Goal: Navigation & Orientation: Understand site structure

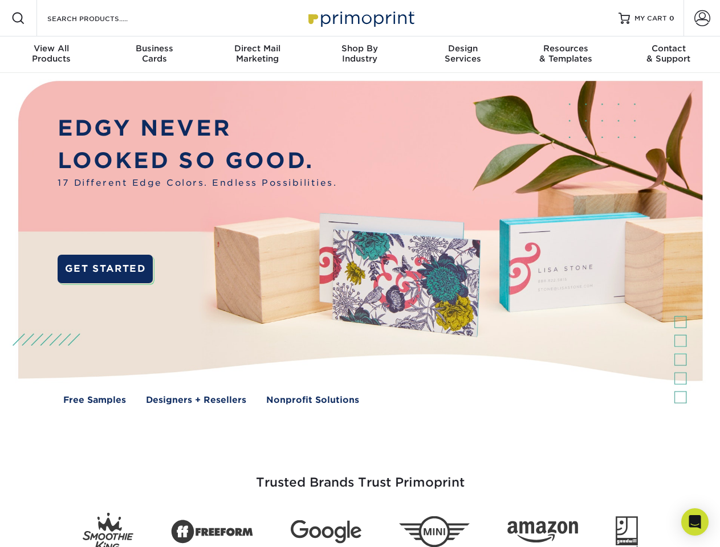
click at [360, 274] on img at bounding box center [359, 251] width 713 height 356
click at [18, 18] on span at bounding box center [18, 18] width 14 height 14
click at [702, 18] on span at bounding box center [703, 18] width 16 height 16
click at [51, 55] on div "View All Products" at bounding box center [51, 53] width 103 height 21
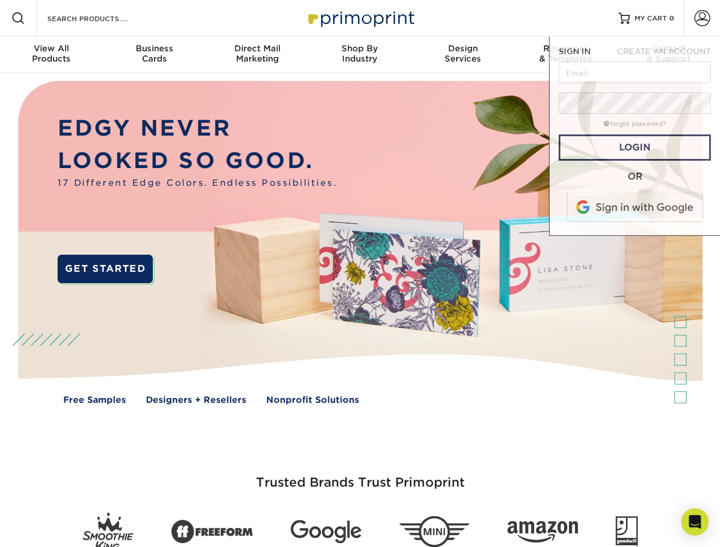
click at [154, 55] on div "Business Cards" at bounding box center [154, 53] width 103 height 21
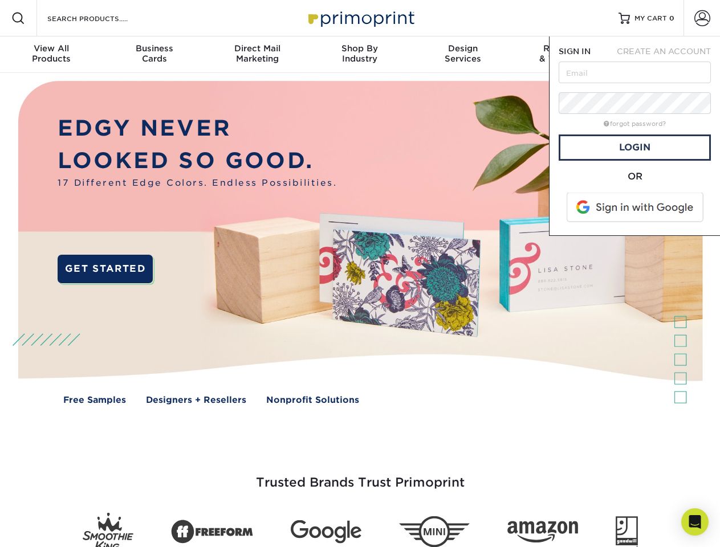
click at [257, 55] on div "Direct Mail Marketing" at bounding box center [257, 53] width 103 height 21
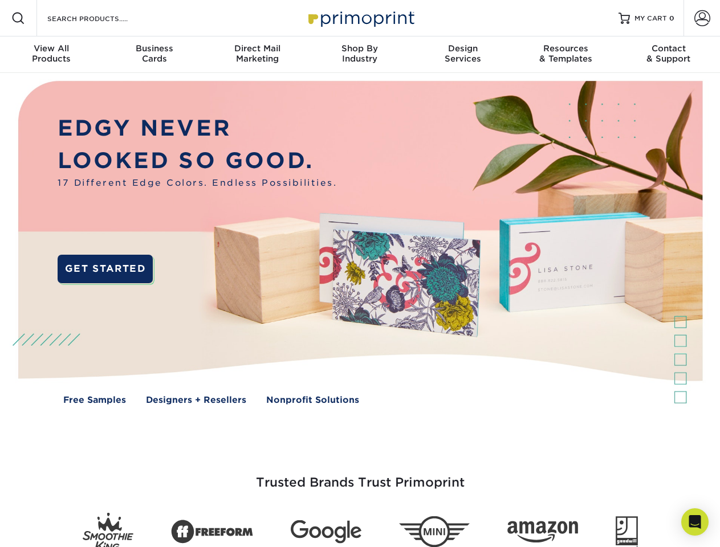
click at [360, 55] on div "Shop By Industry" at bounding box center [360, 53] width 103 height 21
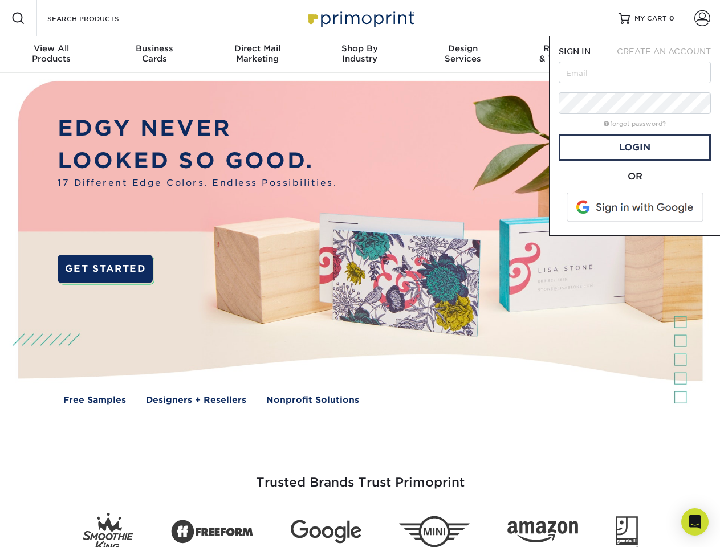
click at [463, 55] on div "Design Services" at bounding box center [463, 53] width 103 height 21
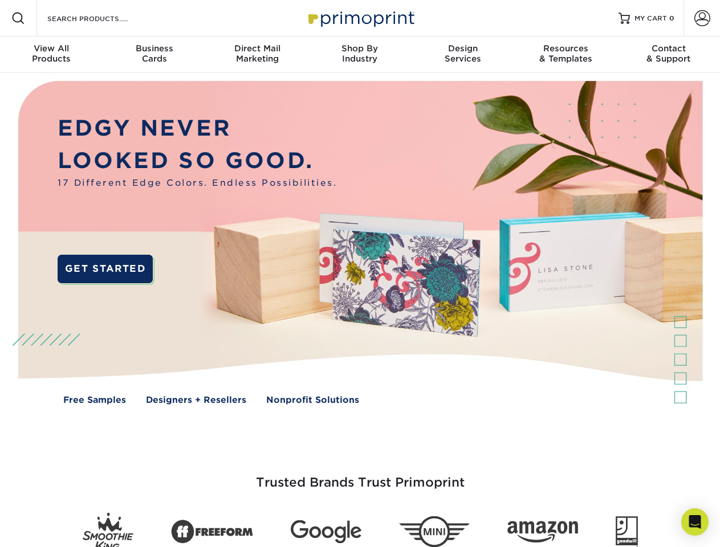
click at [566, 55] on span "SIGN IN" at bounding box center [575, 51] width 32 height 9
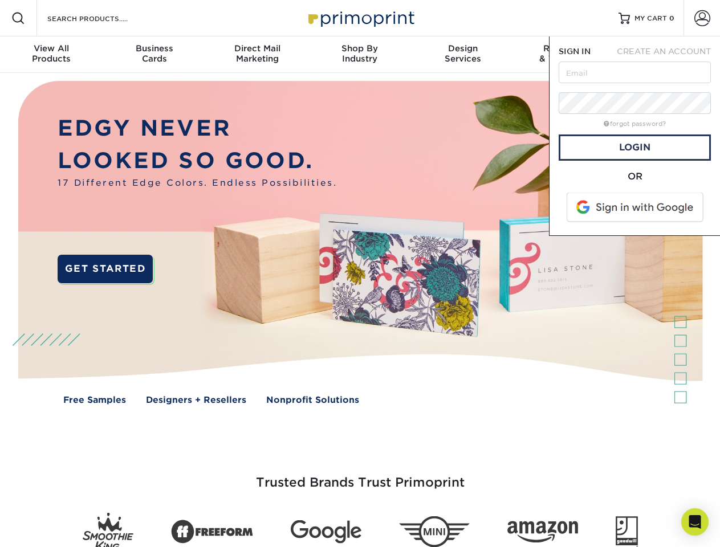
click at [669, 55] on div "Contact & Support" at bounding box center [669, 53] width 103 height 21
